Goal: Information Seeking & Learning: Learn about a topic

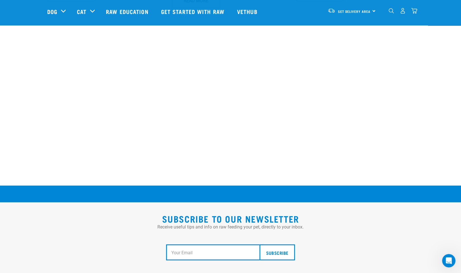
scroll to position [990, 0]
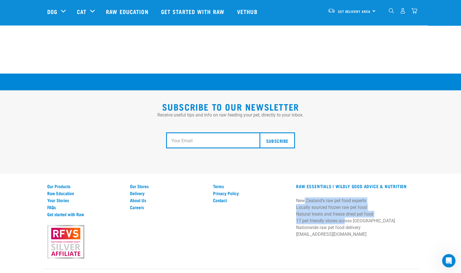
drag, startPoint x: 304, startPoint y: 182, endPoint x: 343, endPoint y: 205, distance: 45.6
click at [343, 205] on p "New Zealand's raw pet food experts Locally sourced frozen raw pet food Natural …" at bounding box center [355, 217] width 118 height 40
click at [329, 205] on p "New Zealand's raw pet food experts Locally sourced frozen raw pet food Natural …" at bounding box center [355, 217] width 118 height 40
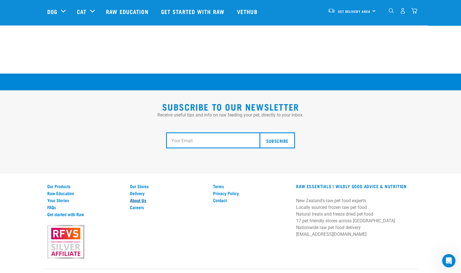
click at [141, 197] on link "About Us" at bounding box center [168, 199] width 76 height 5
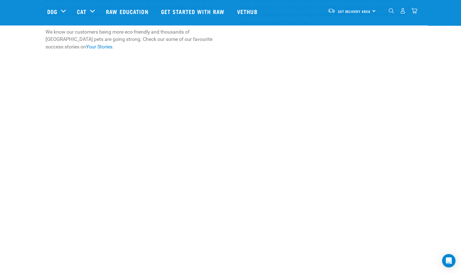
scroll to position [475, 0]
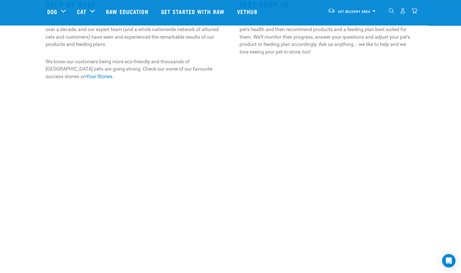
click at [394, 120] on div at bounding box center [231, 165] width 468 height 108
